Goal: Information Seeking & Learning: Find specific fact

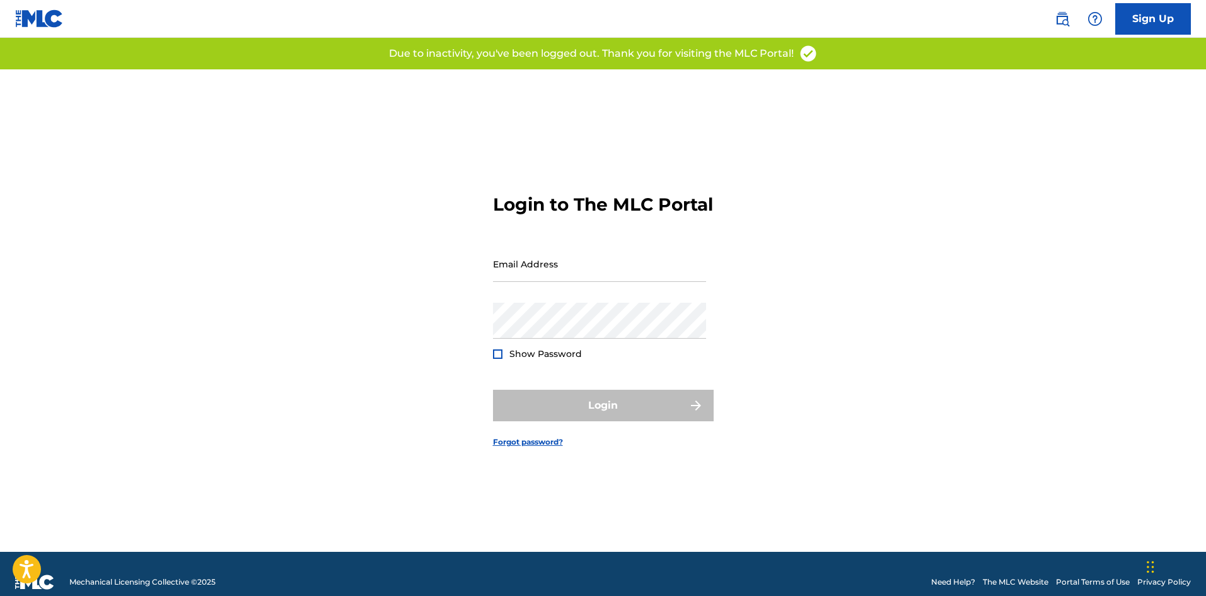
click at [405, 264] on div "Login to The MLC Portal Email Address Password Show Password Login Forgot passw…" at bounding box center [603, 310] width 882 height 482
type input "[PERSON_NAME][EMAIL_ADDRESS][DOMAIN_NAME]"
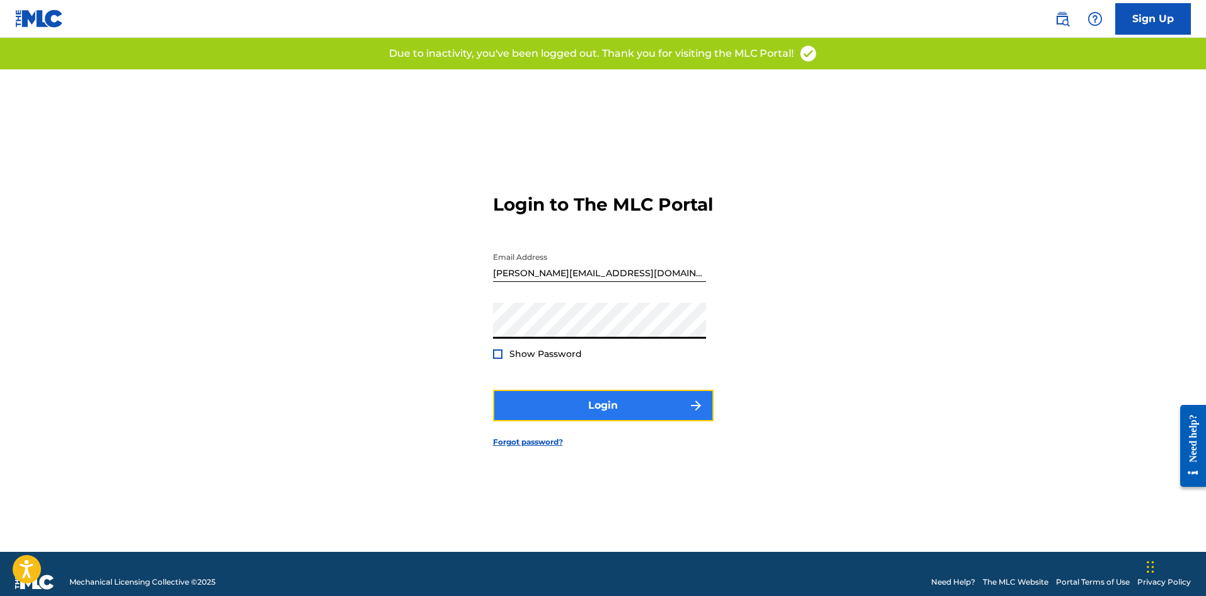
click at [594, 421] on button "Login" at bounding box center [603, 405] width 221 height 32
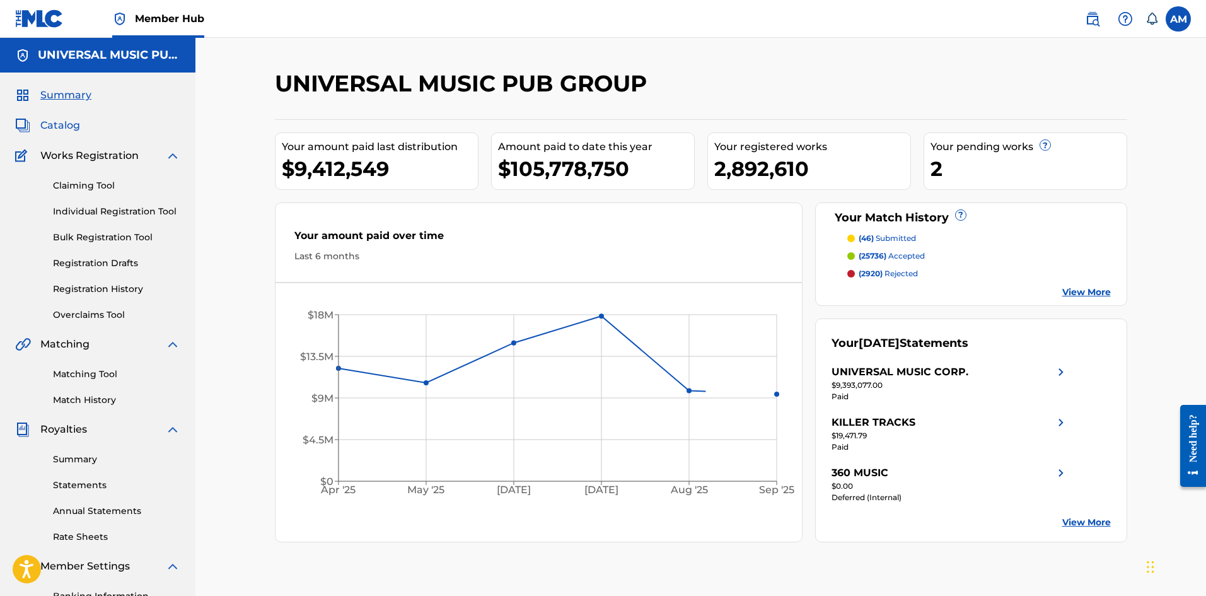
click at [67, 119] on span "Catalog" at bounding box center [60, 125] width 40 height 15
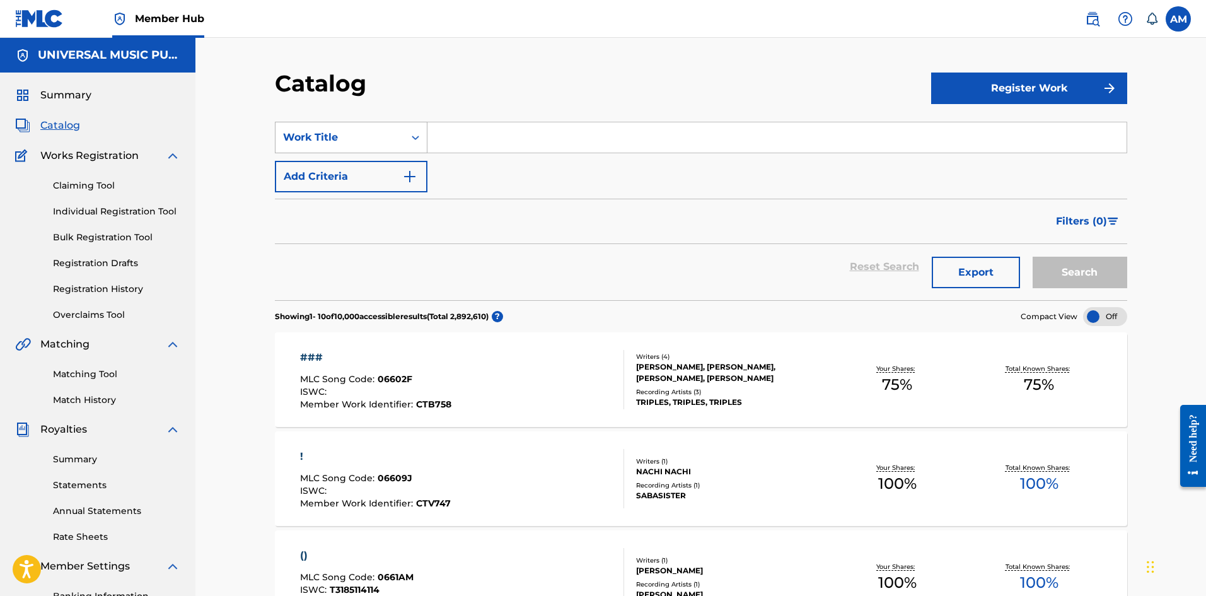
click at [361, 142] on div "Work Title" at bounding box center [339, 137] width 113 height 15
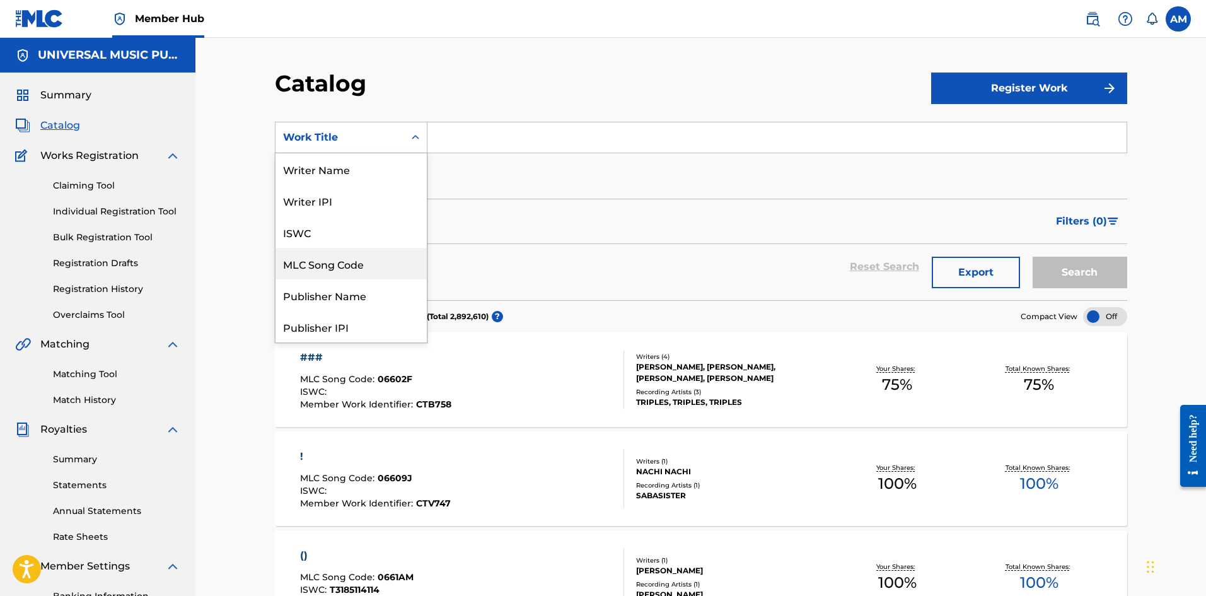
drag, startPoint x: 349, startPoint y: 255, endPoint x: 383, endPoint y: 196, distance: 68.3
click at [349, 255] on div "MLC Song Code" at bounding box center [350, 264] width 151 height 32
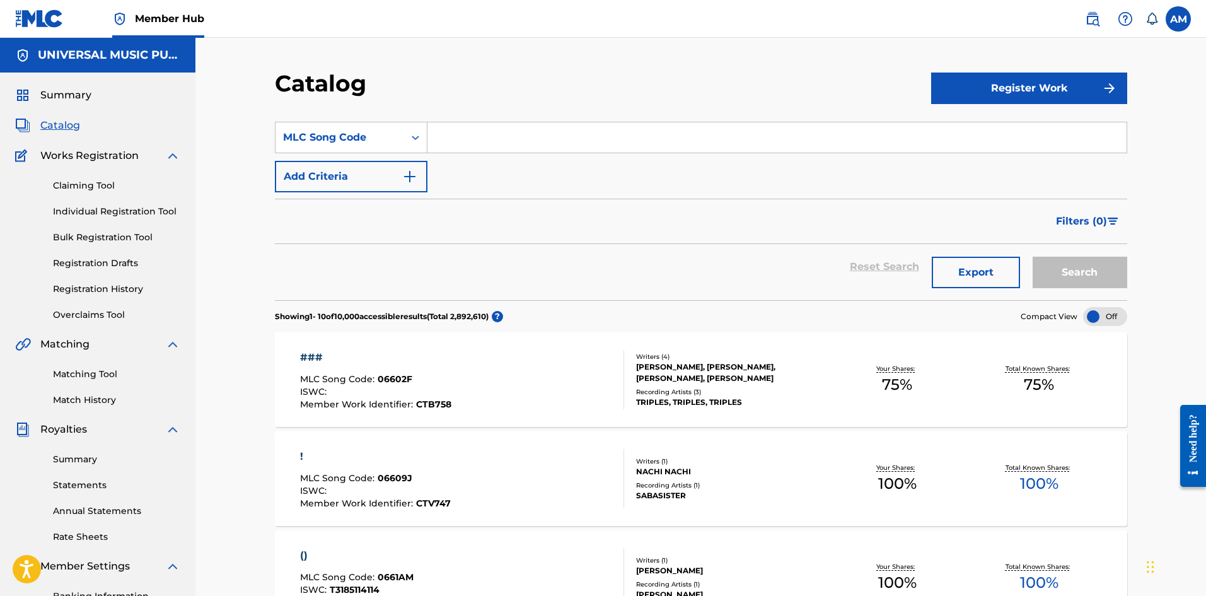
click at [498, 123] on input "Search Form" at bounding box center [776, 137] width 699 height 30
paste input "SC0E84"
type input "SC0E84"
click at [1099, 278] on button "Search" at bounding box center [1079, 273] width 95 height 32
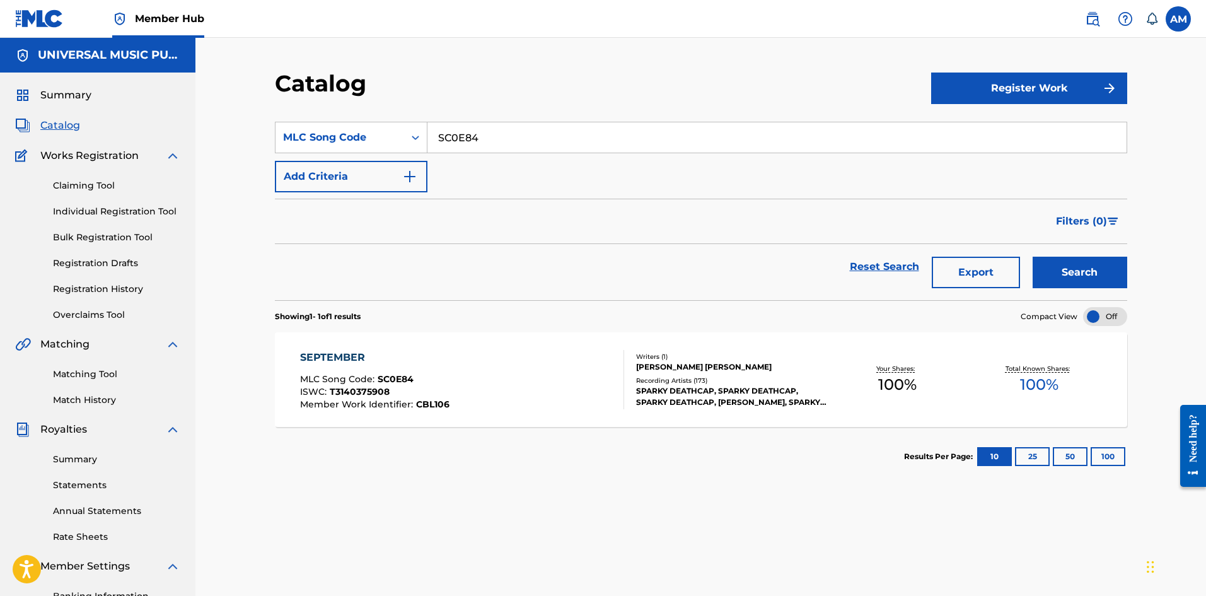
click at [631, 395] on div "Writers ( 1 ) ROBERT NICHOLAS TAYLOR Recording Artists ( 173 ) SPARKY DEATHCAP,…" at bounding box center [725, 380] width 202 height 56
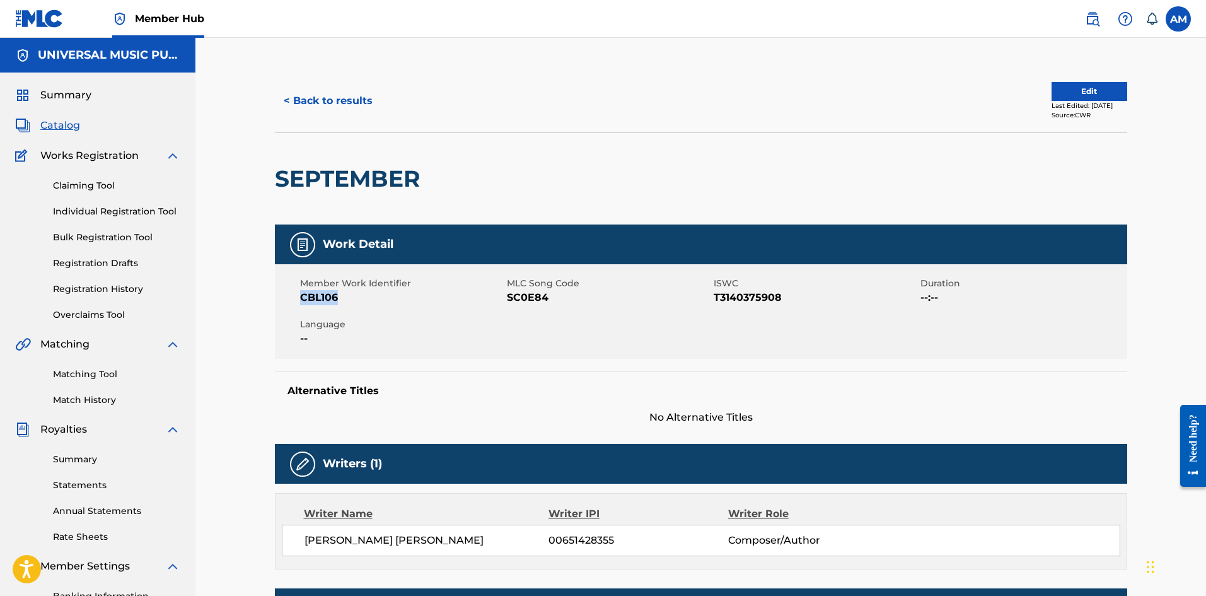
drag, startPoint x: 357, startPoint y: 299, endPoint x: 303, endPoint y: 299, distance: 54.2
click at [303, 299] on span "CBL106" at bounding box center [402, 297] width 204 height 15
copy span "CBL106"
